Goal: Information Seeking & Learning: Learn about a topic

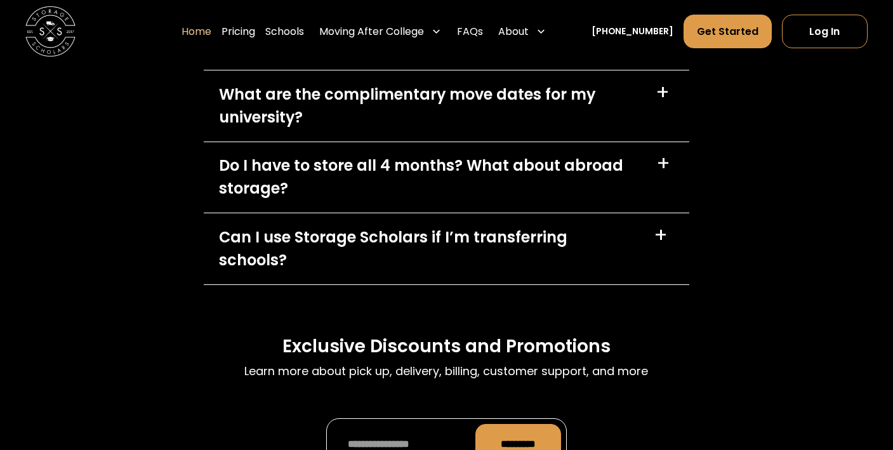
scroll to position [3643, 0]
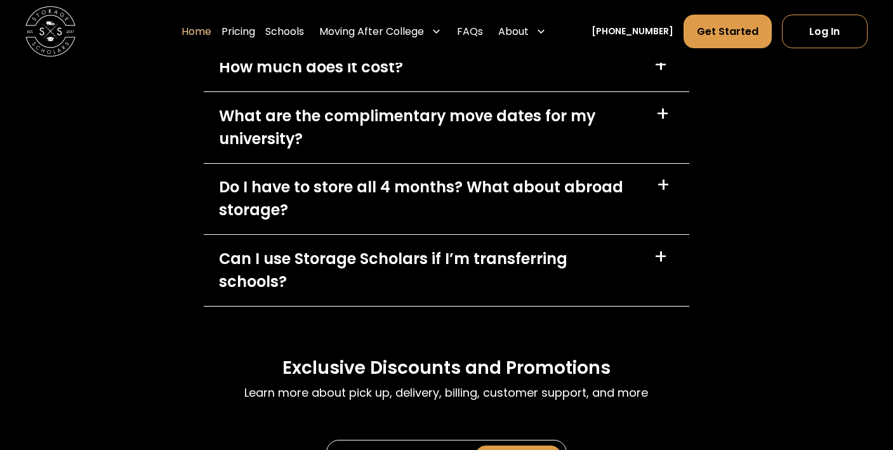
click at [648, 191] on div "Do I have to store all 4 months? What about abroad storage? +" at bounding box center [447, 199] width 486 height 70
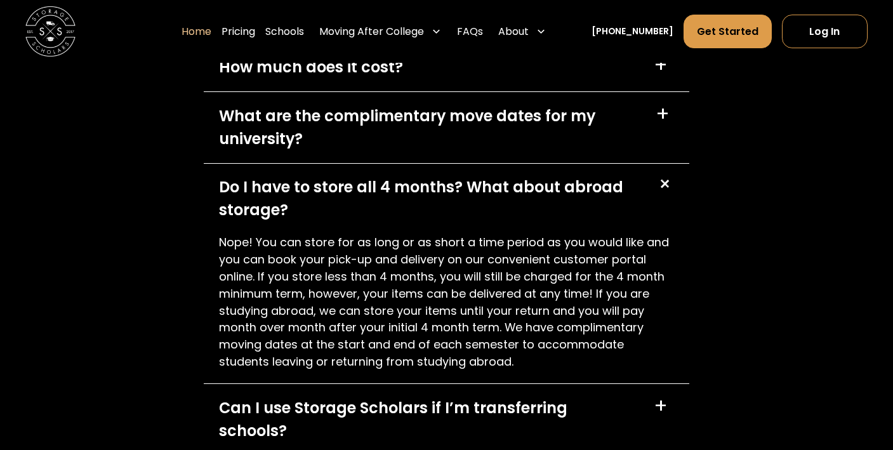
click at [659, 188] on div "+" at bounding box center [664, 185] width 24 height 24
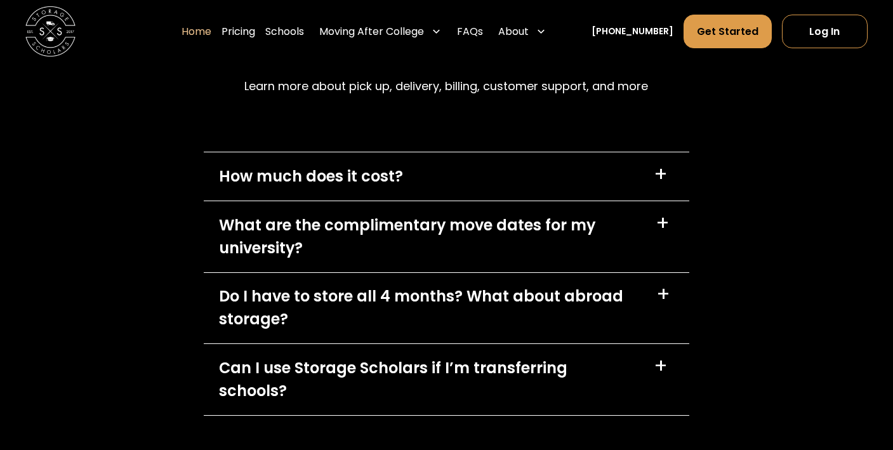
scroll to position [3528, 0]
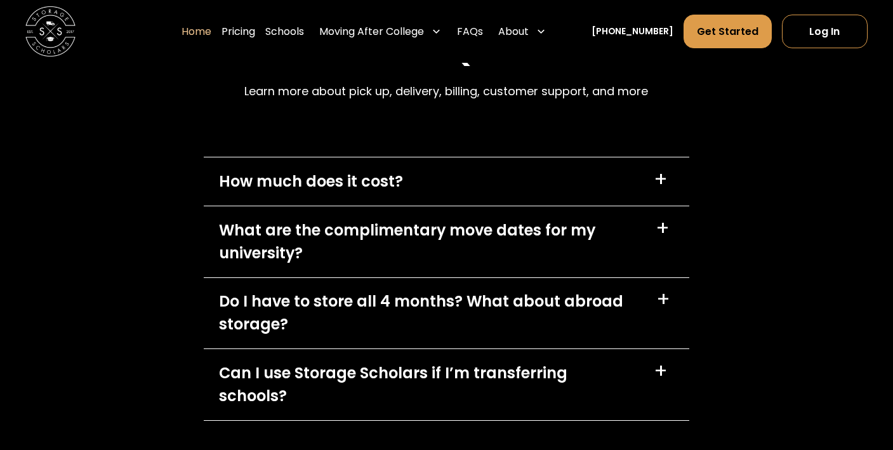
click at [666, 189] on div "+" at bounding box center [661, 180] width 14 height 20
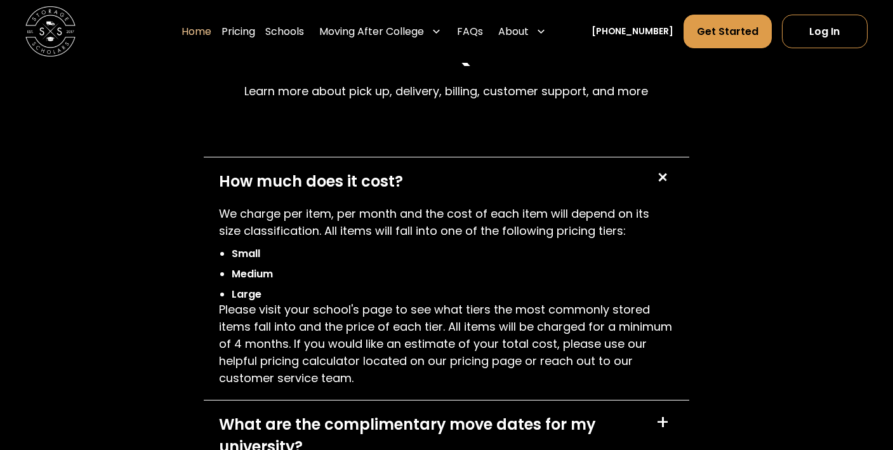
click at [666, 189] on div "+" at bounding box center [662, 178] width 24 height 24
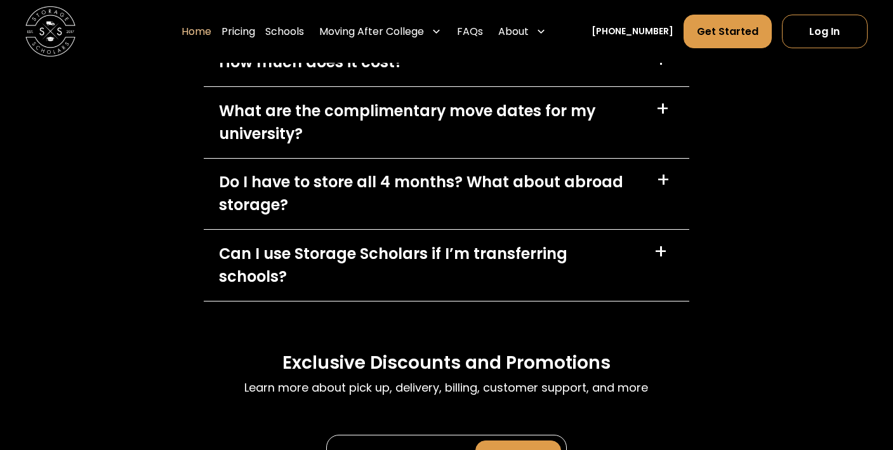
scroll to position [3681, 0]
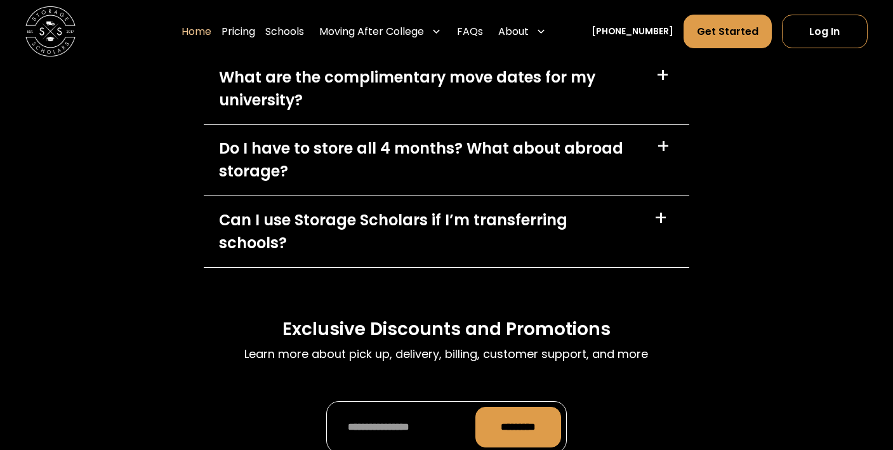
click at [662, 224] on div "+" at bounding box center [661, 219] width 14 height 20
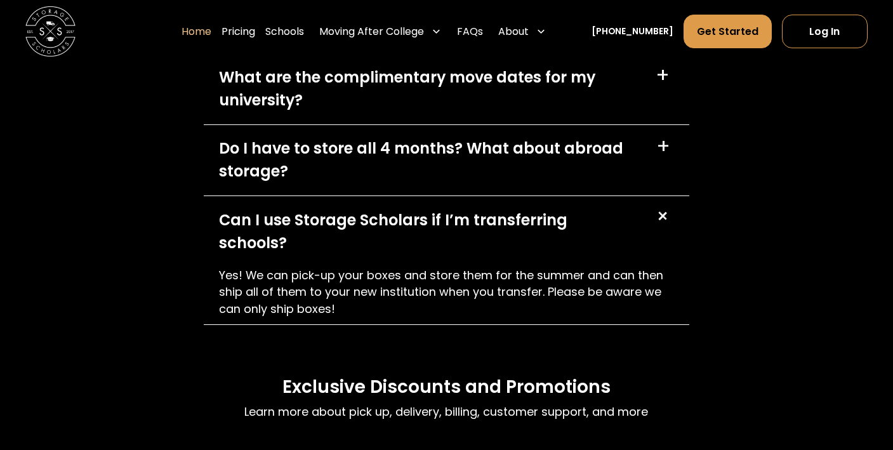
click at [662, 224] on div "+" at bounding box center [662, 216] width 24 height 24
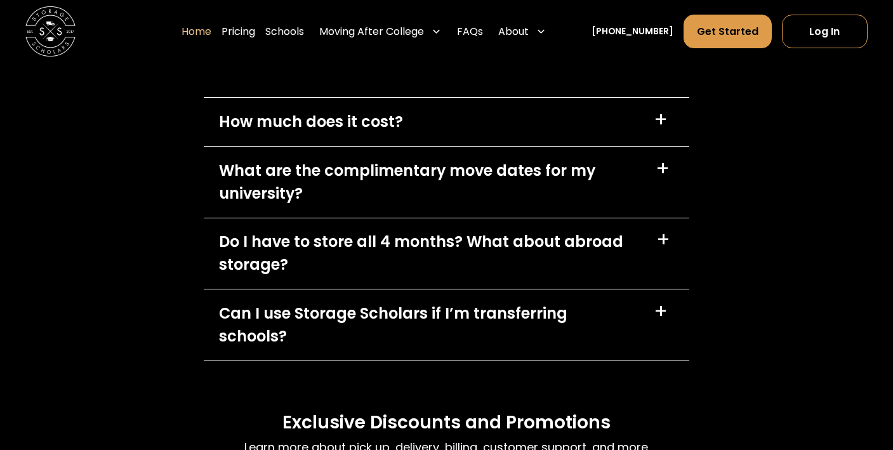
scroll to position [3586, 0]
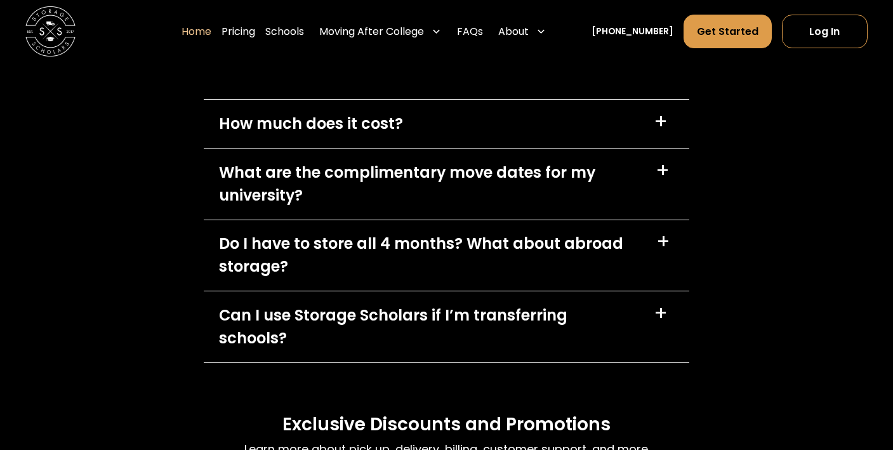
click at [663, 168] on div "+" at bounding box center [663, 171] width 14 height 20
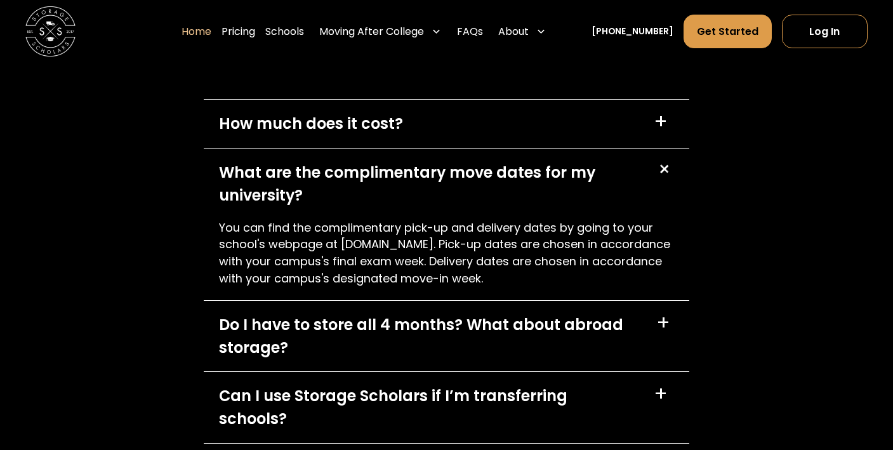
click at [663, 178] on div "+" at bounding box center [663, 169] width 24 height 24
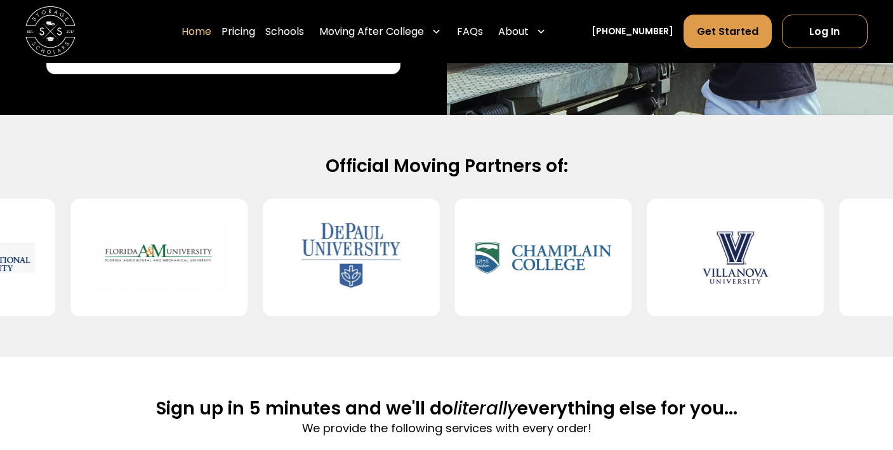
scroll to position [458, 0]
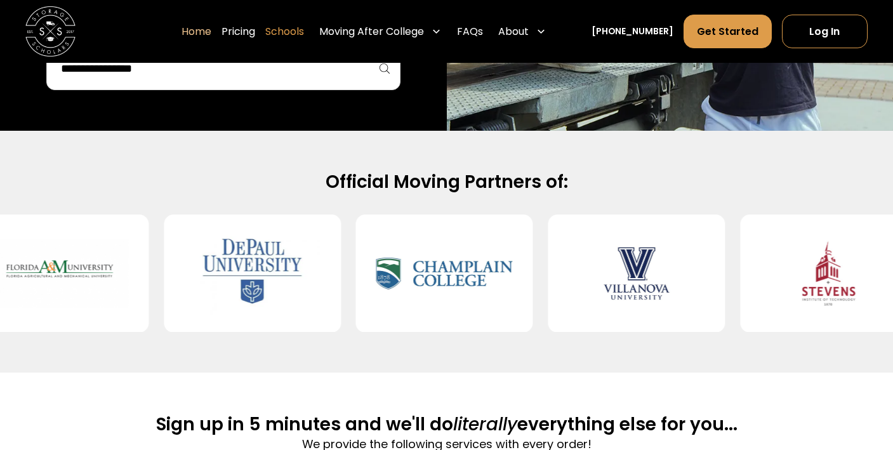
click at [297, 30] on link "Schools" at bounding box center [284, 32] width 39 height 36
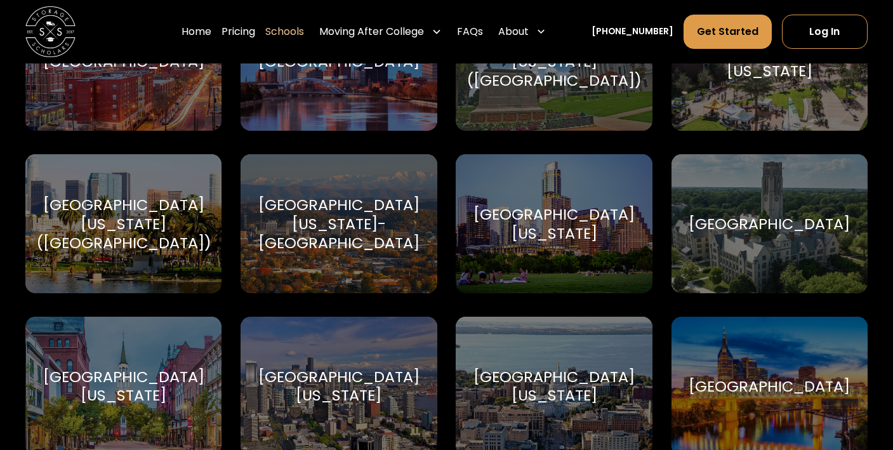
scroll to position [7045, 0]
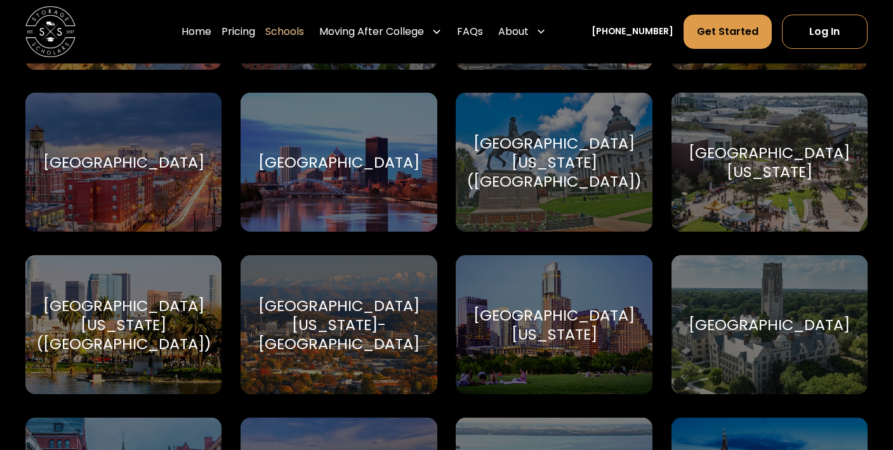
click at [610, 191] on div "[GEOGRAPHIC_DATA][US_STATE] ([GEOGRAPHIC_DATA])" at bounding box center [554, 162] width 175 height 57
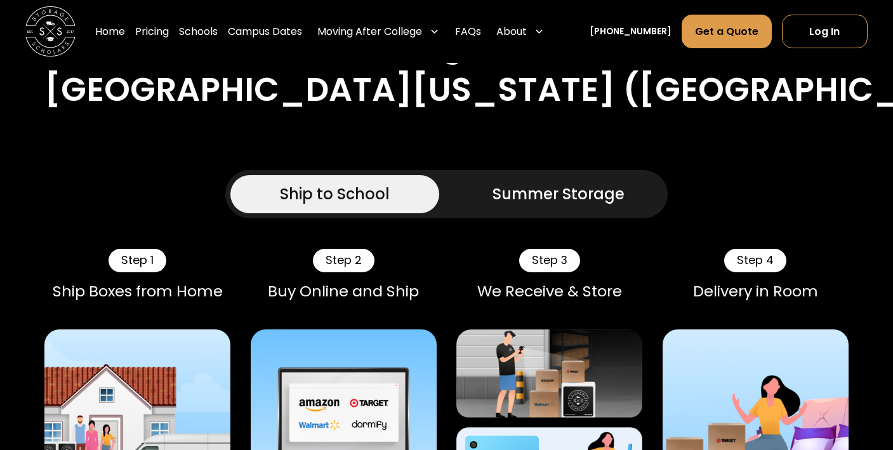
scroll to position [681, 0]
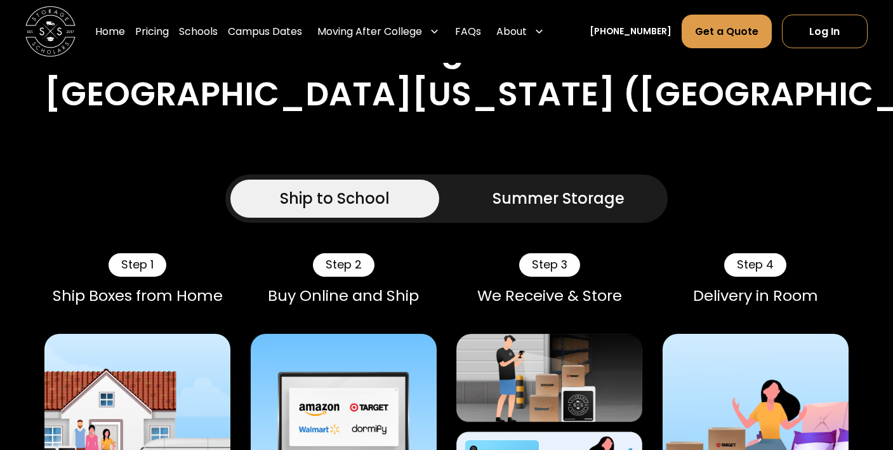
click at [523, 207] on div "Summer Storage" at bounding box center [559, 198] width 132 height 23
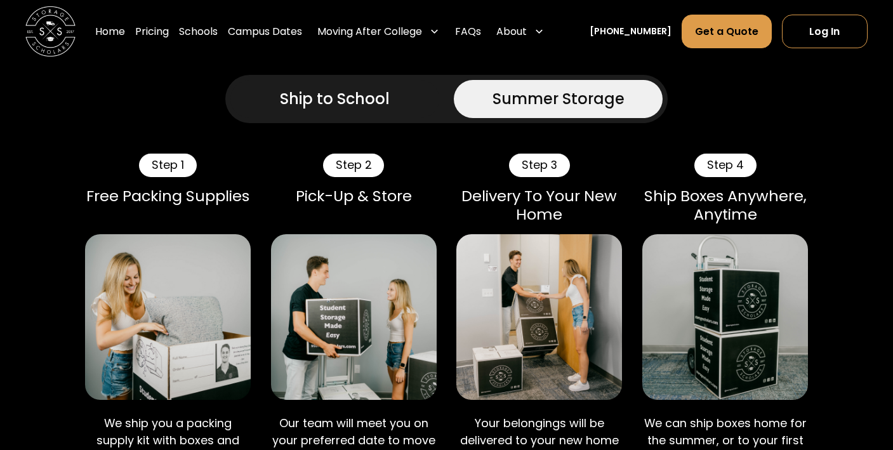
scroll to position [0, 0]
